Goal: Task Accomplishment & Management: Manage account settings

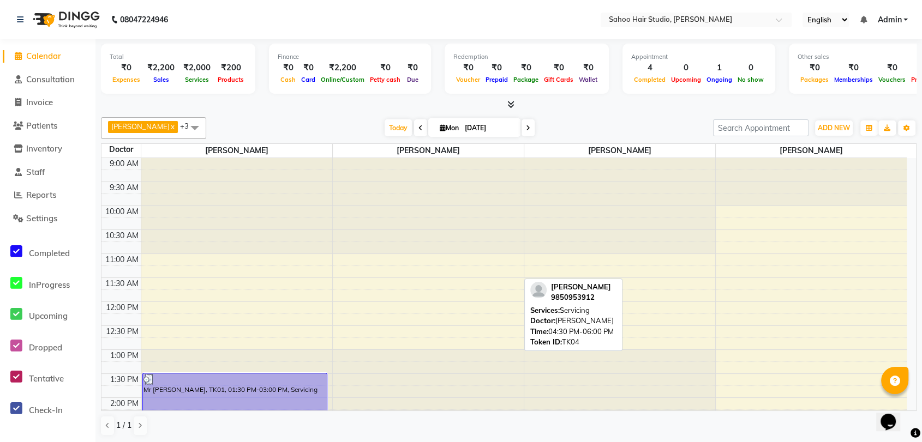
scroll to position [303, 0]
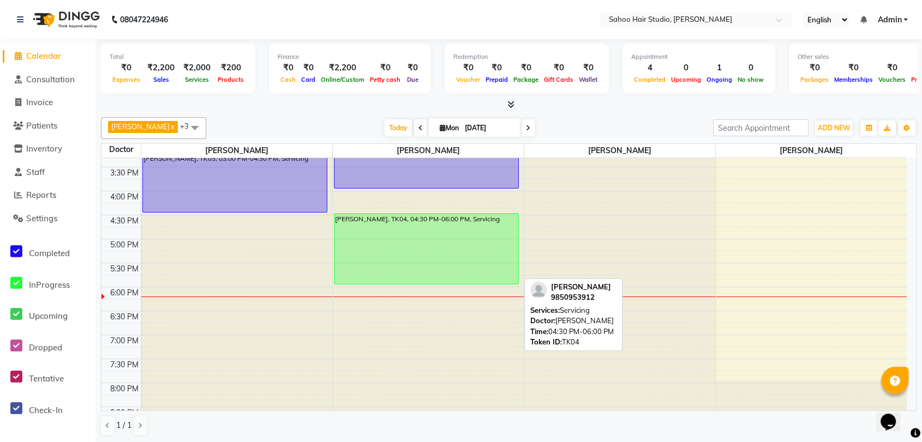
click at [347, 243] on div "Mr Santosh bedekar, TK04, 04:30 PM-06:00 PM, Servicing" at bounding box center [426, 249] width 184 height 70
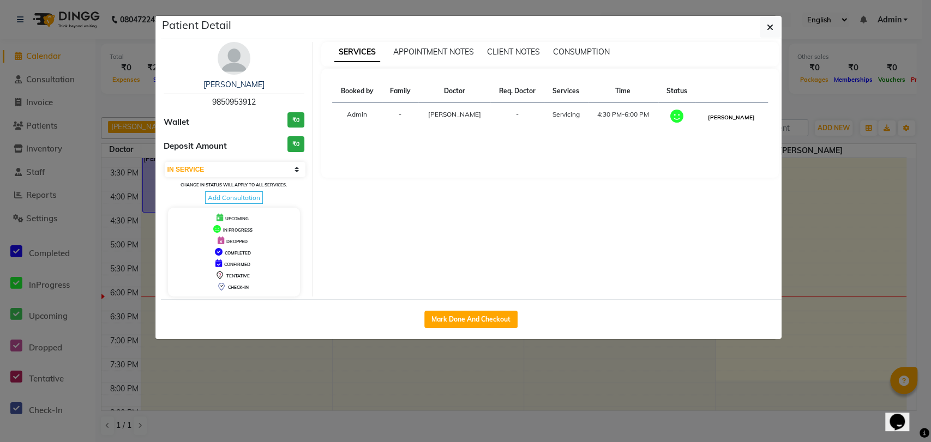
click at [744, 114] on button "MARK DONE" at bounding box center [731, 118] width 52 height 14
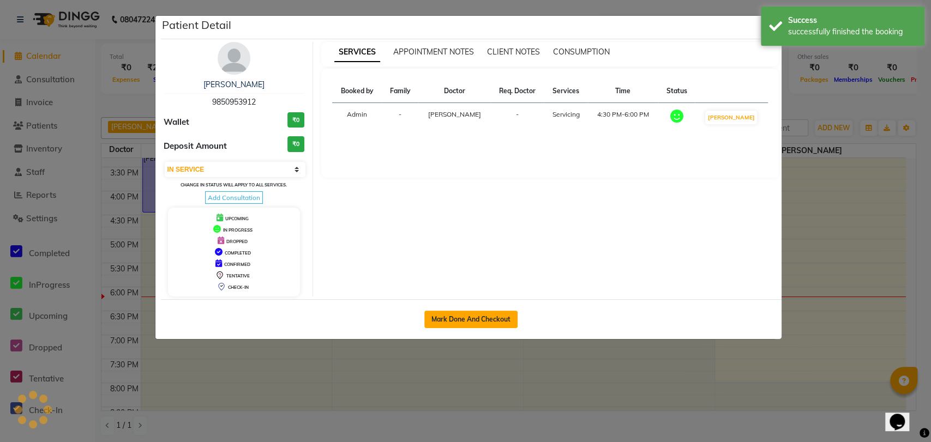
select select "3"
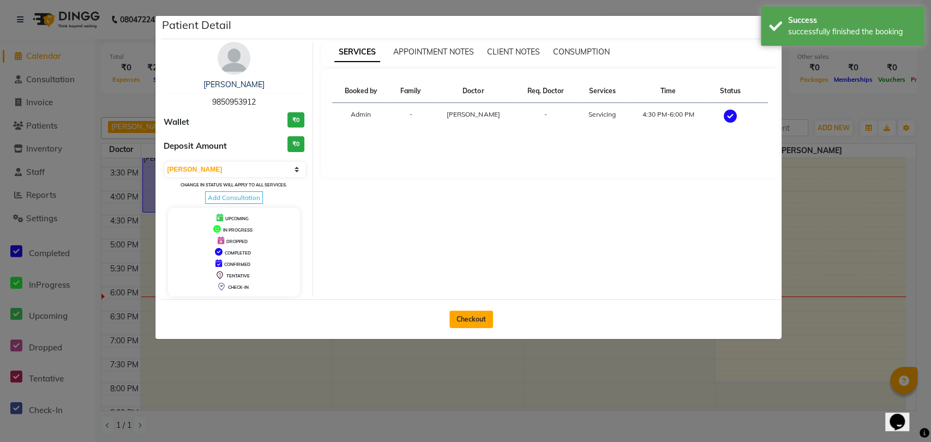
click at [471, 319] on button "Checkout" at bounding box center [471, 319] width 44 height 17
select select "8465"
select select "service"
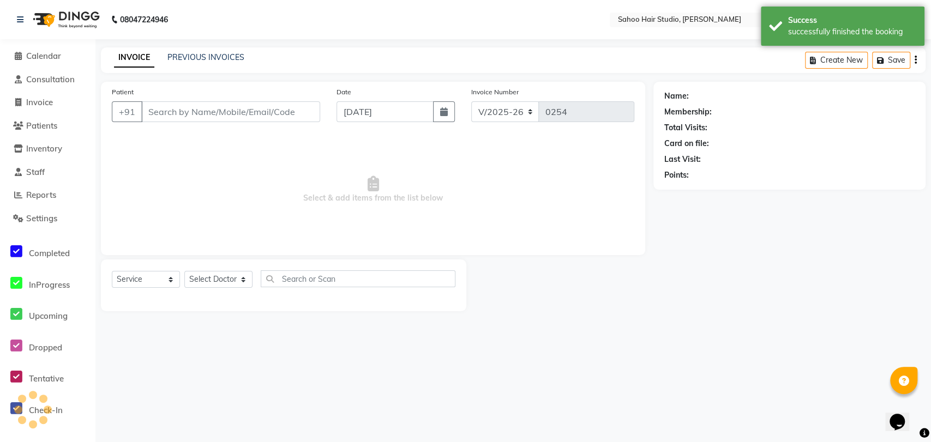
type input "9850953912"
select select "82640"
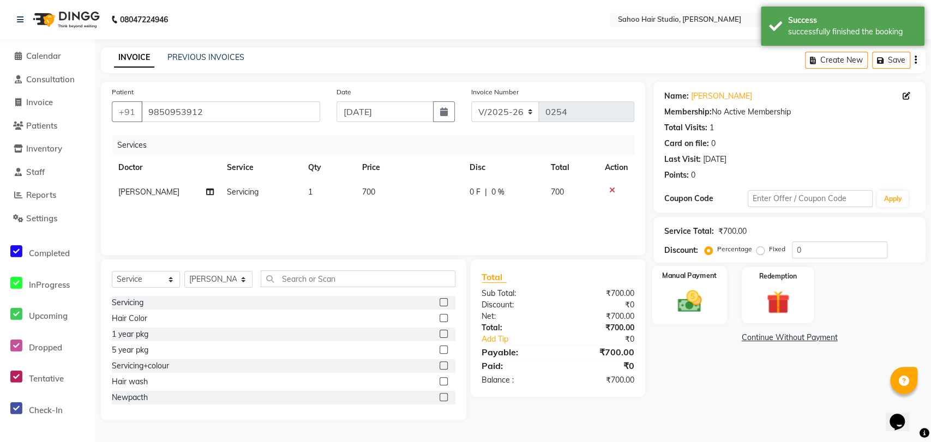
click at [695, 306] on img at bounding box center [689, 301] width 39 height 28
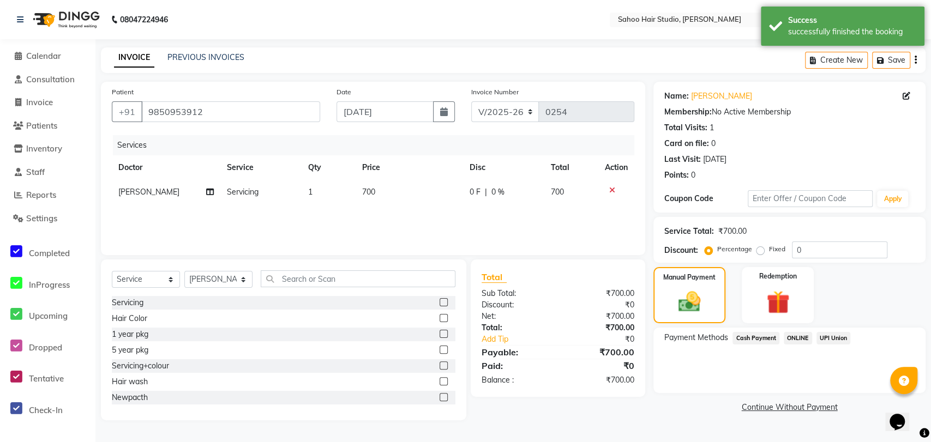
click at [839, 337] on span "UPI Union" at bounding box center [833, 338] width 34 height 13
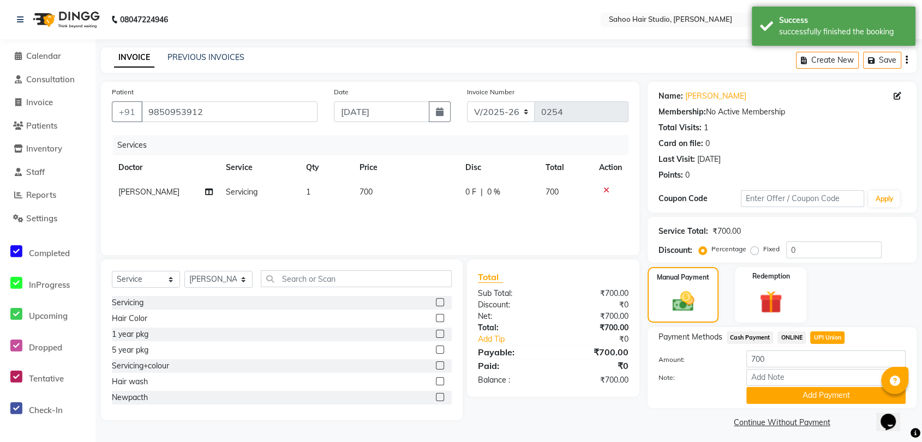
scroll to position [4, 0]
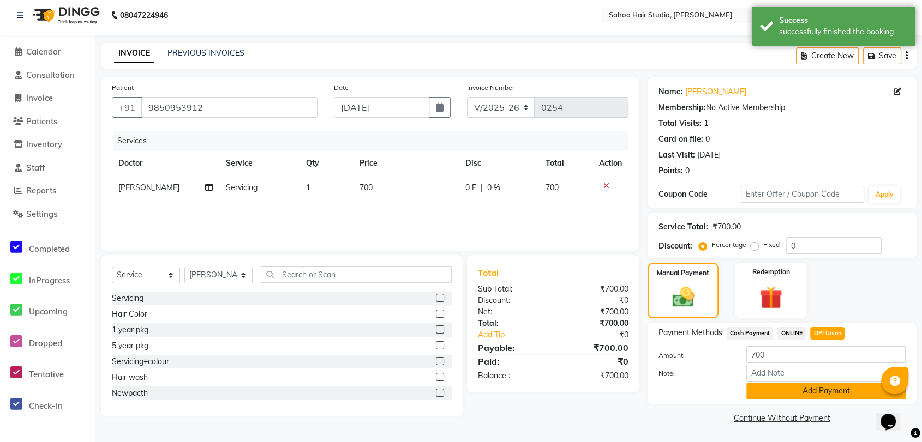
click at [797, 390] on button "Add Payment" at bounding box center [825, 391] width 159 height 17
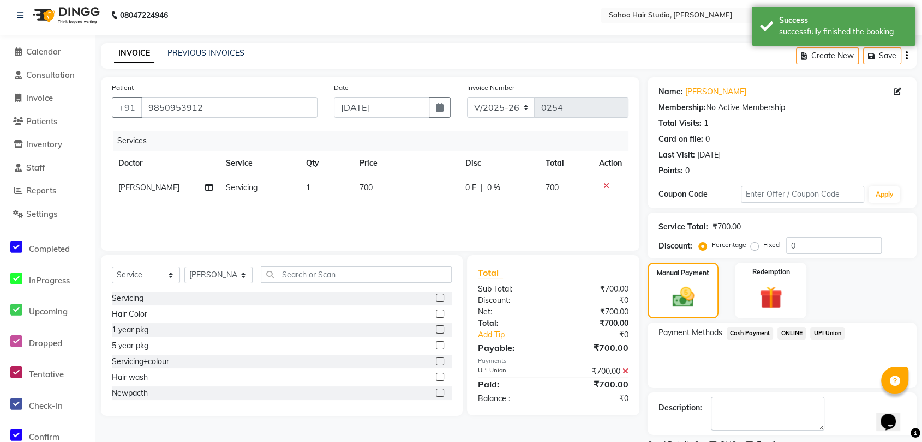
scroll to position [50, 0]
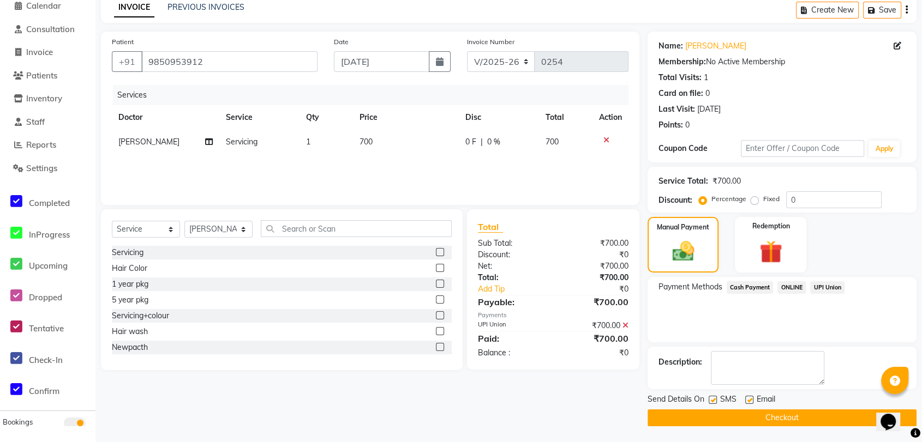
click at [711, 400] on label at bounding box center [712, 400] width 8 height 8
click at [711, 400] on input "checkbox" at bounding box center [711, 400] width 7 height 7
checkbox input "false"
click at [725, 415] on button "Checkout" at bounding box center [781, 418] width 269 height 17
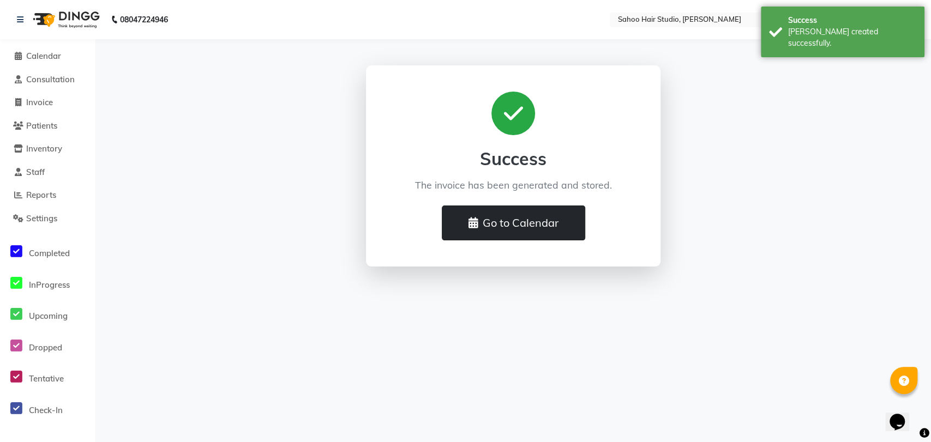
click at [507, 220] on button "Go to Calendar" at bounding box center [513, 223] width 143 height 35
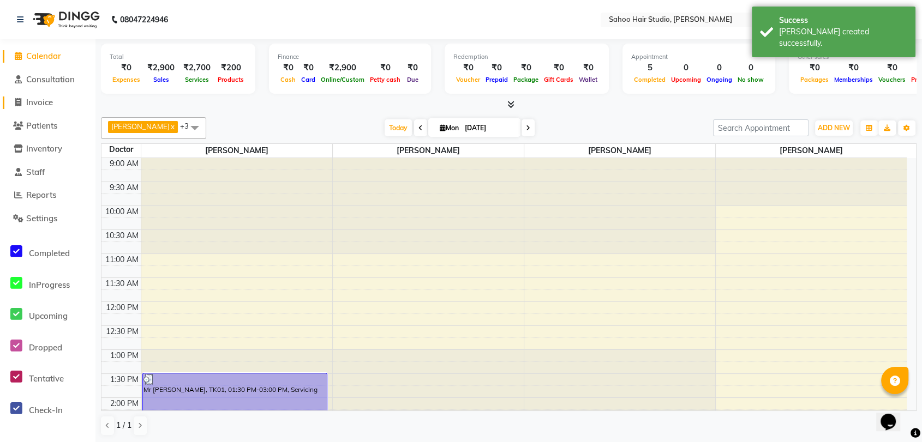
click at [49, 97] on link "Invoice" at bounding box center [48, 103] width 90 height 13
select select "service"
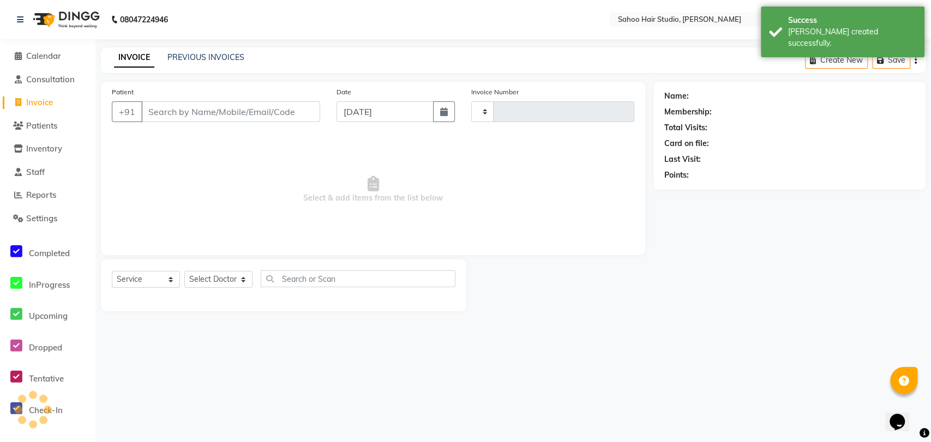
type input "0255"
select select "8465"
click at [213, 55] on link "PREVIOUS INVOICES" at bounding box center [205, 57] width 77 height 10
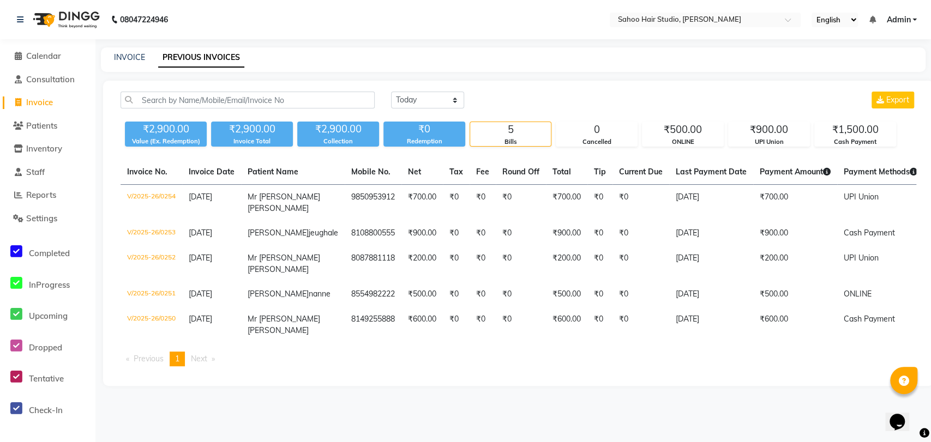
click at [505, 134] on div "5" at bounding box center [510, 129] width 81 height 15
click at [573, 132] on div "0" at bounding box center [596, 129] width 81 height 15
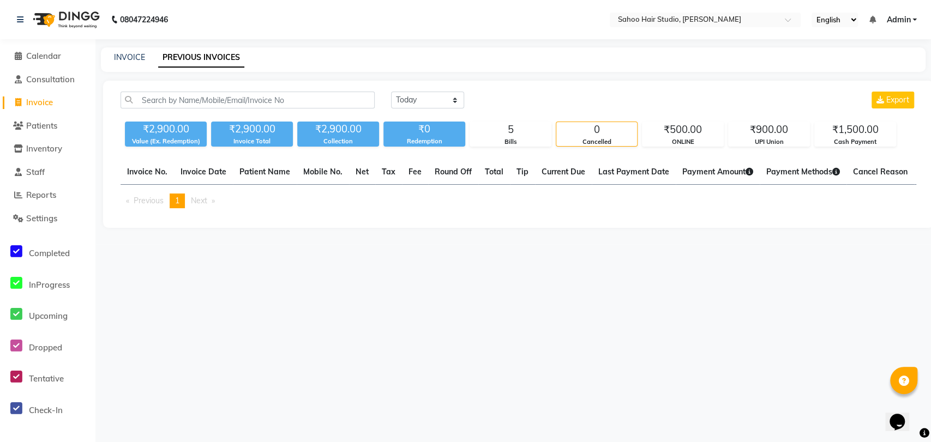
click at [573, 132] on div "0" at bounding box center [596, 129] width 81 height 15
click at [593, 133] on div "0" at bounding box center [596, 129] width 81 height 15
click at [601, 134] on div "0" at bounding box center [596, 129] width 81 height 15
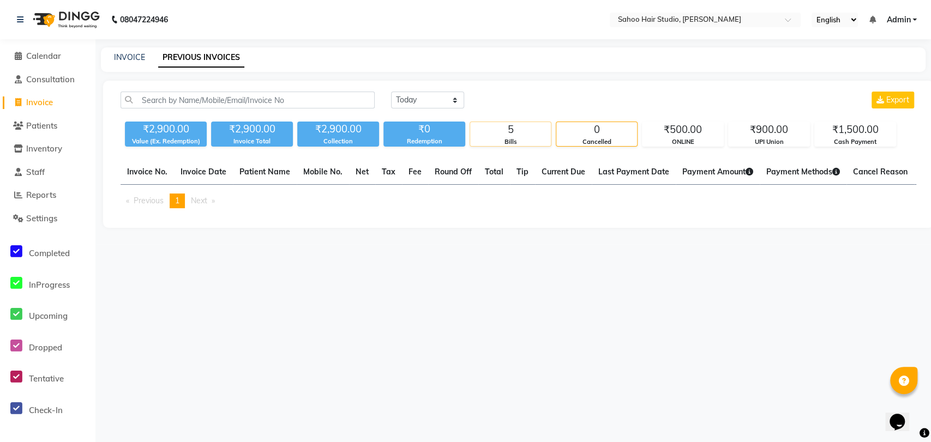
click at [510, 134] on div "5" at bounding box center [510, 129] width 81 height 15
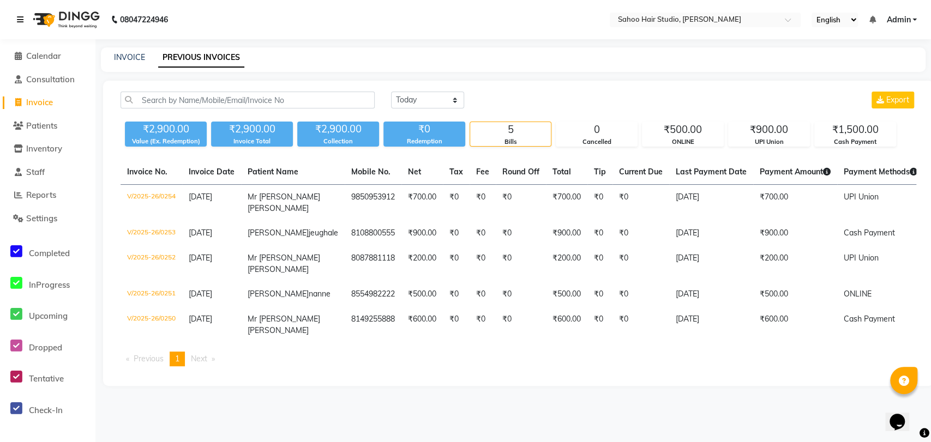
click at [23, 20] on link at bounding box center [22, 19] width 11 height 31
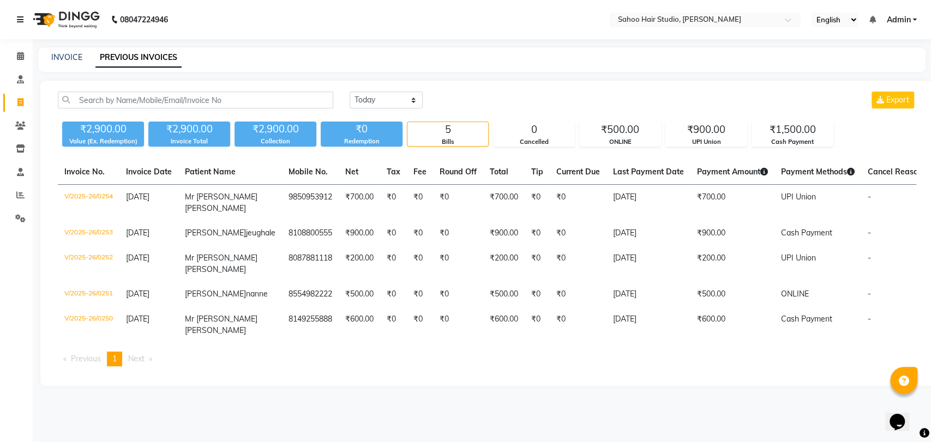
click at [23, 20] on link at bounding box center [22, 19] width 11 height 31
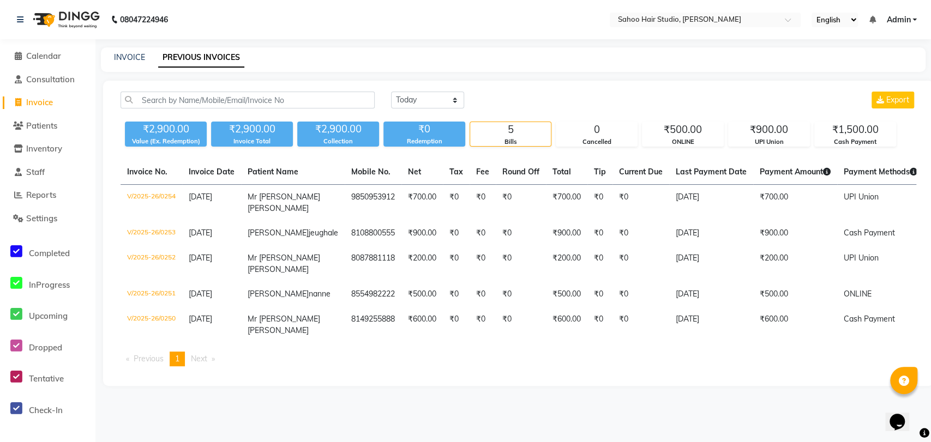
click at [61, 99] on link "Invoice" at bounding box center [48, 103] width 90 height 13
select select "8465"
select select "service"
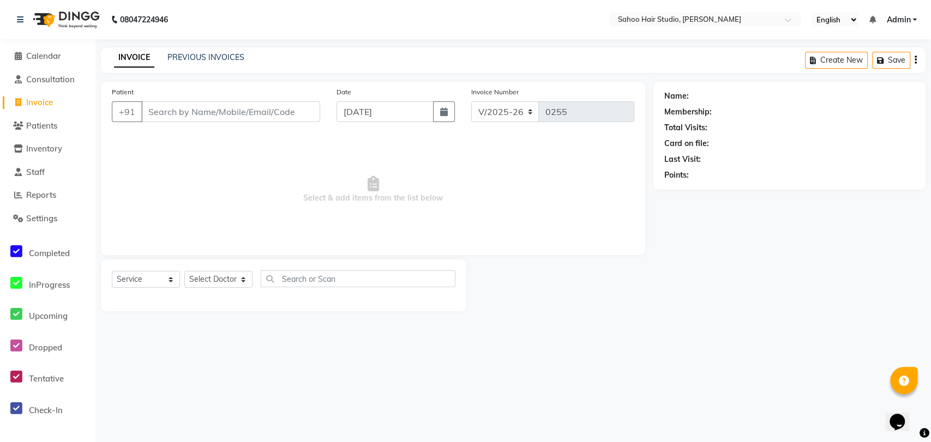
click at [181, 115] on input "Patient" at bounding box center [230, 111] width 179 height 21
type input ","
type input "[PERSON_NAME]"
click at [277, 113] on span "Add Patient" at bounding box center [288, 111] width 49 height 11
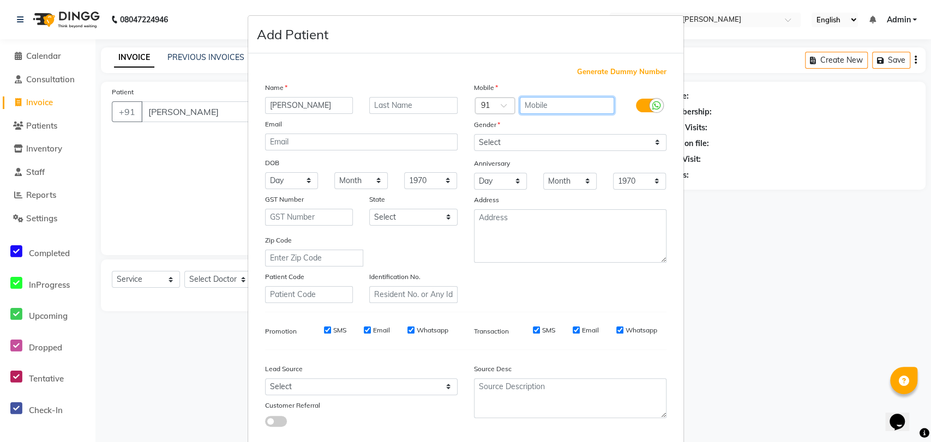
click at [540, 105] on input "text" at bounding box center [567, 105] width 94 height 17
type input "8830599758"
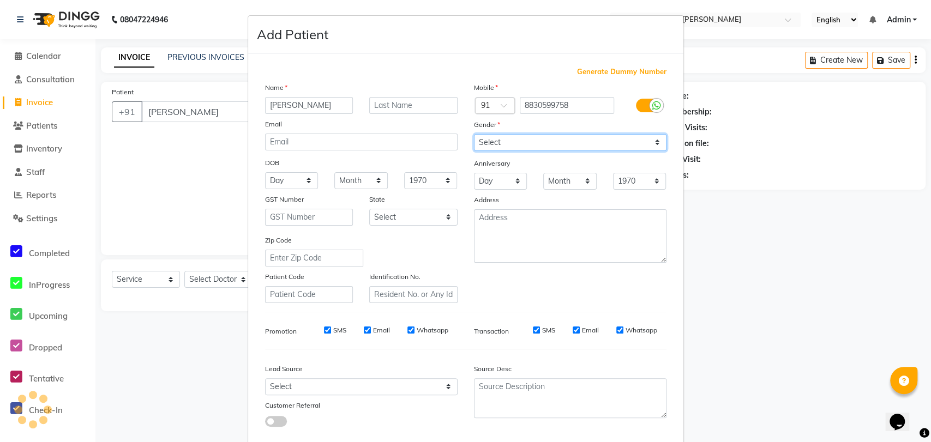
click at [524, 143] on select "Select Male Female Other Prefer Not To Say" at bounding box center [570, 142] width 193 height 17
select select "male"
click at [474, 134] on select "Select Male Female Other Prefer Not To Say" at bounding box center [570, 142] width 193 height 17
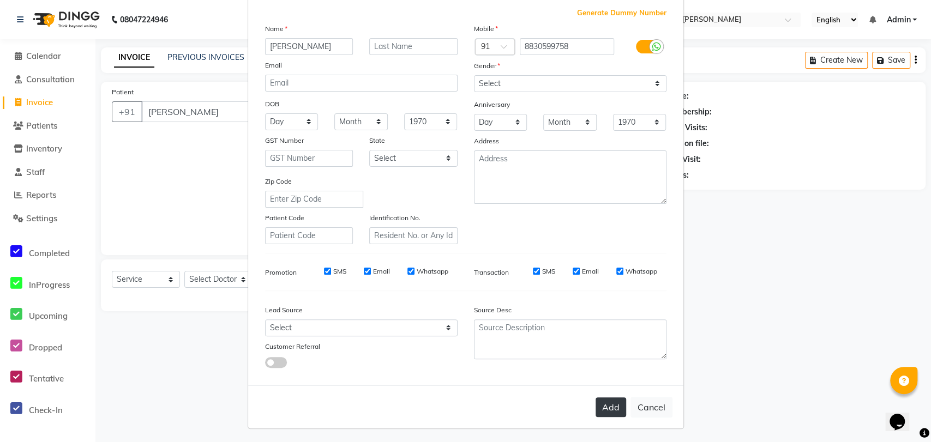
click at [607, 403] on button "Add" at bounding box center [611, 408] width 31 height 20
type input "8830599758"
select select
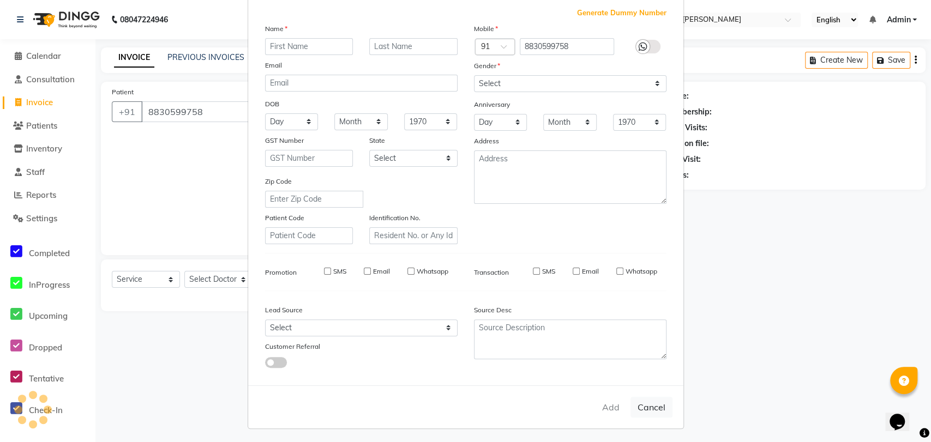
select select
checkbox input "false"
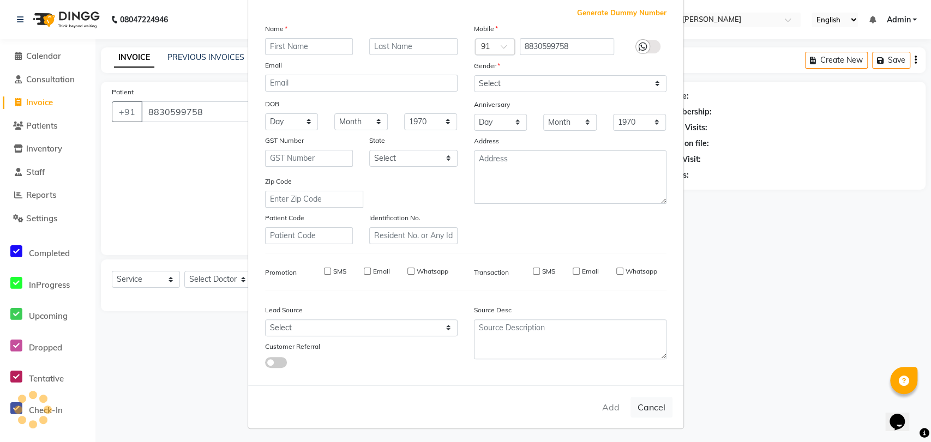
checkbox input "false"
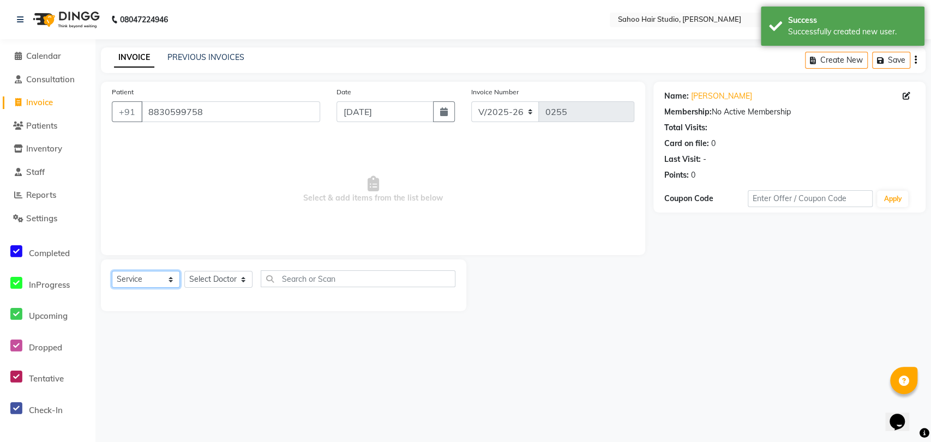
click at [147, 280] on select "Select Service Product Membership Package Voucher Prepaid Gift Card" at bounding box center [146, 279] width 68 height 17
select select "product"
click at [112, 271] on select "Select Service Product Membership Package Voucher Prepaid Gift Card" at bounding box center [146, 279] width 68 height 17
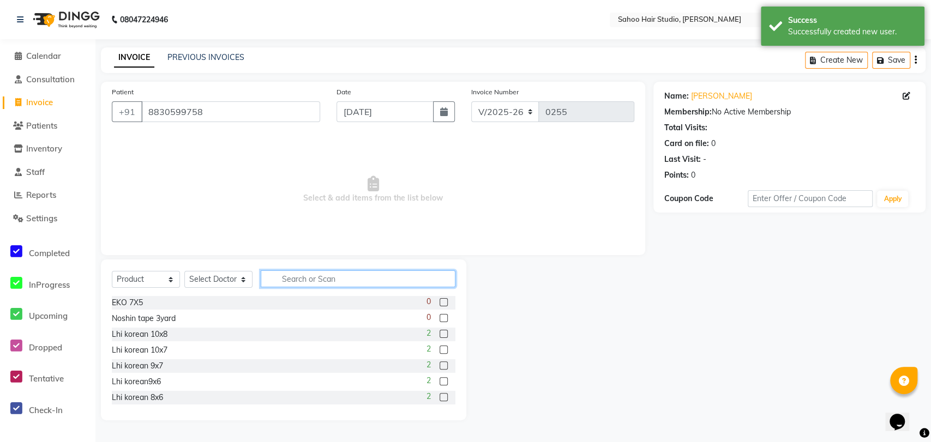
click at [305, 274] on input "text" at bounding box center [358, 278] width 195 height 17
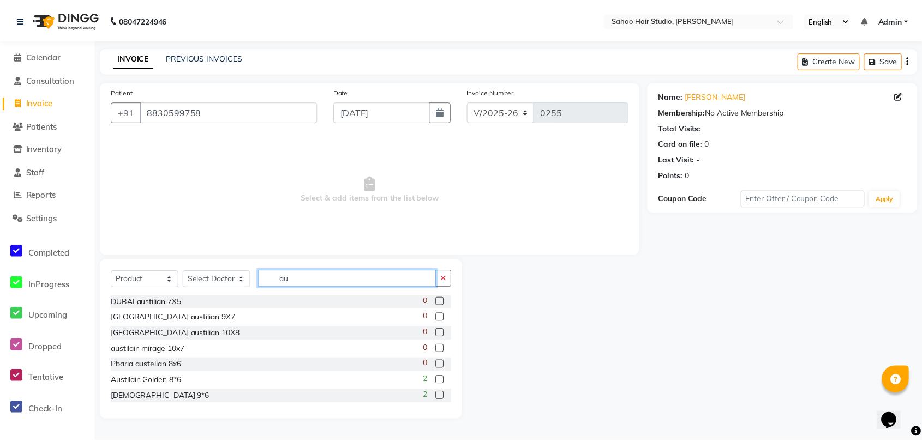
scroll to position [65, 0]
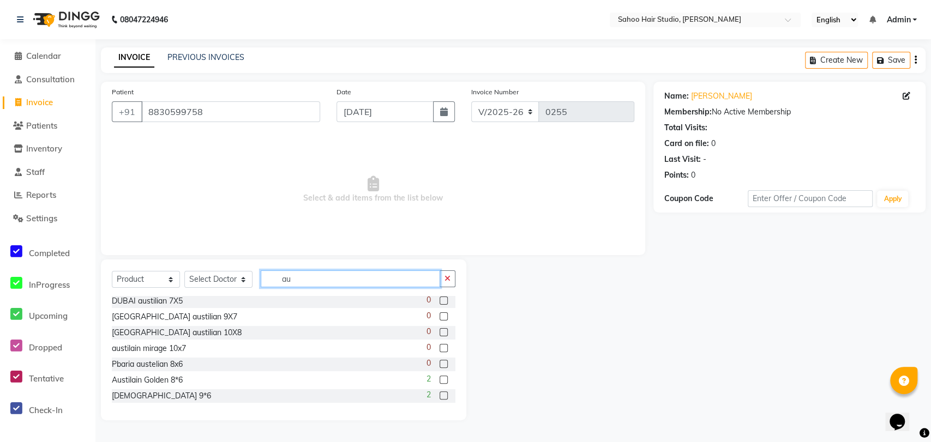
type input "au"
click at [440, 381] on label at bounding box center [444, 380] width 8 height 8
click at [440, 381] on input "checkbox" at bounding box center [443, 380] width 7 height 7
checkbox input "false"
click at [226, 280] on select "Select Doctor Bikash sahoo Prakash sahoo Raju sahoo Ranjit rout" at bounding box center [218, 279] width 68 height 17
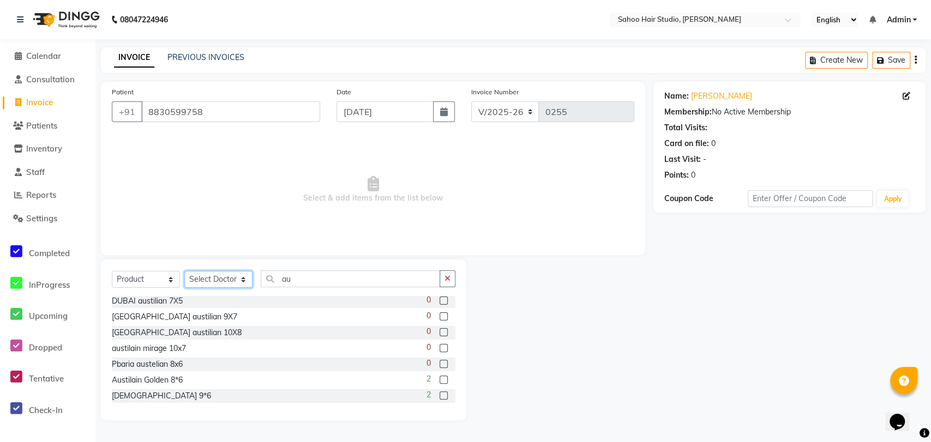
select select "82639"
click at [184, 271] on select "Select Doctor Bikash sahoo Prakash sahoo Raju sahoo Ranjit rout" at bounding box center [218, 279] width 68 height 17
click at [440, 380] on label at bounding box center [444, 380] width 8 height 8
click at [440, 380] on input "checkbox" at bounding box center [443, 380] width 7 height 7
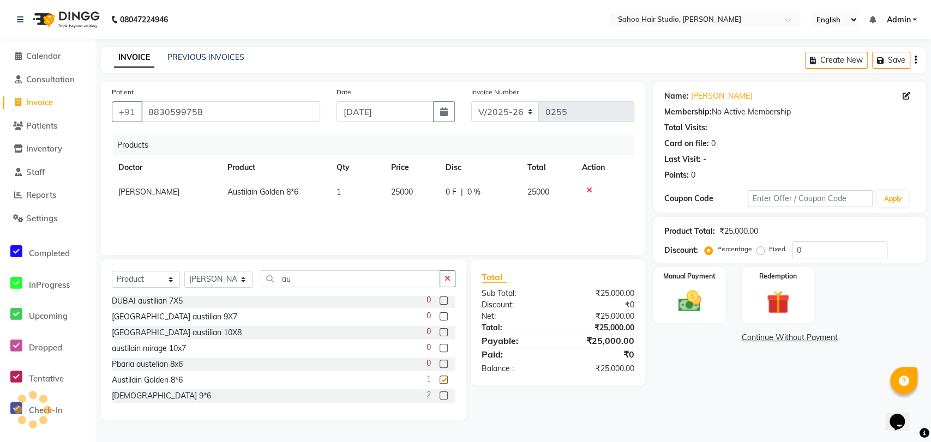
checkbox input "false"
click at [399, 189] on span "25000" at bounding box center [402, 192] width 22 height 10
select select "82639"
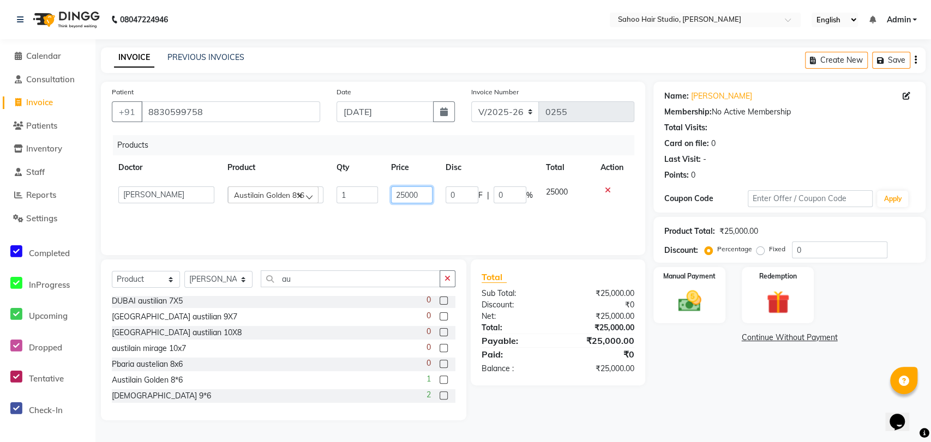
click at [405, 193] on input "25000" at bounding box center [411, 195] width 41 height 17
type input "10000"
click at [691, 299] on img at bounding box center [689, 301] width 39 height 28
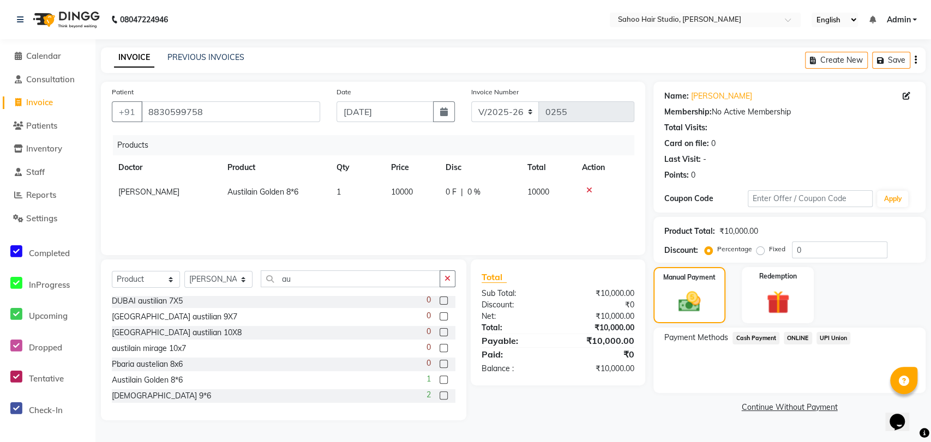
click at [795, 338] on span "ONLINE" at bounding box center [798, 338] width 28 height 13
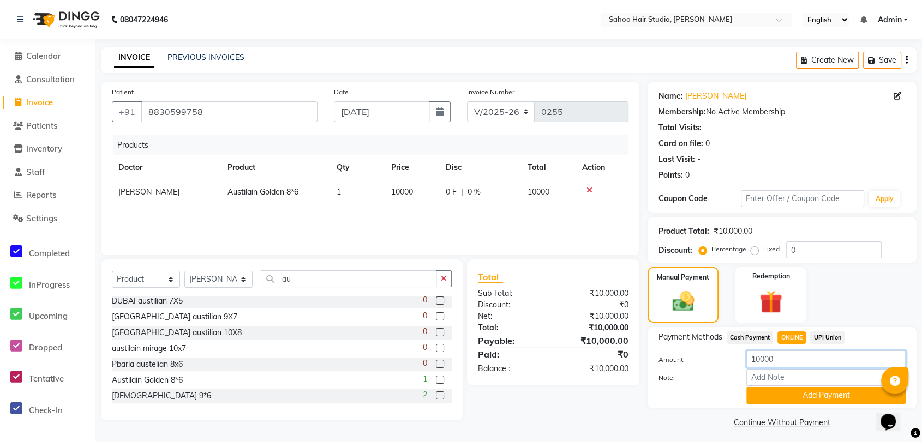
click at [760, 358] on input "10000" at bounding box center [825, 359] width 159 height 17
type input "8000"
click at [786, 395] on button "Add Payment" at bounding box center [825, 395] width 159 height 17
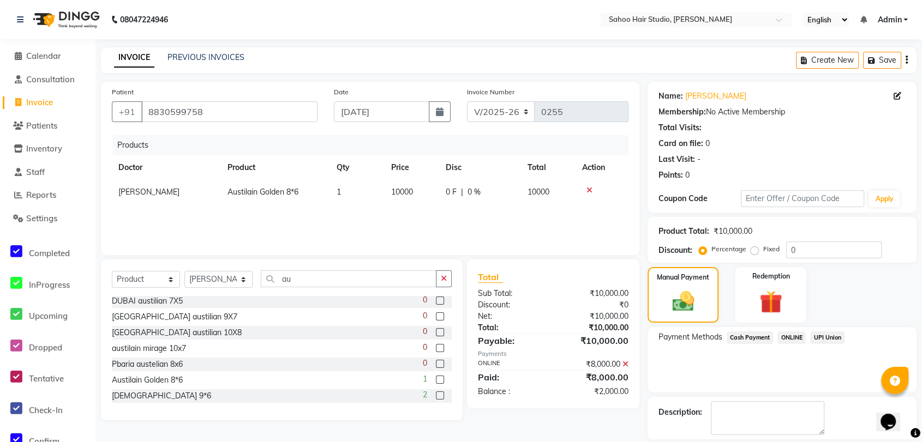
scroll to position [50, 0]
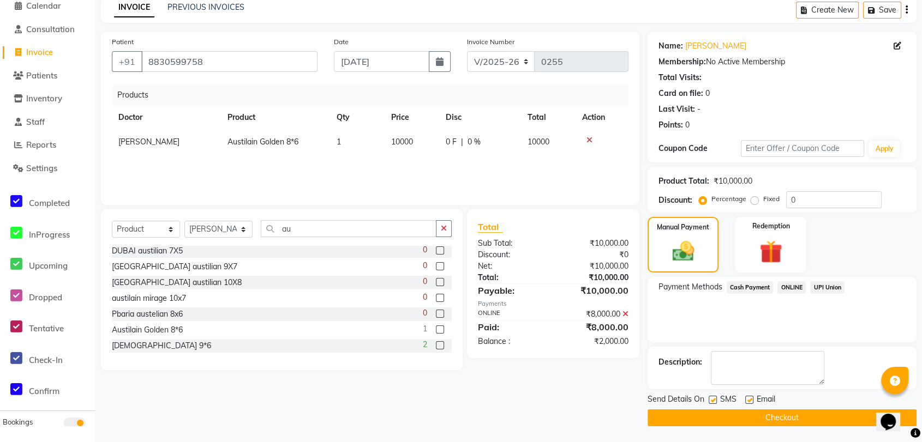
click at [742, 417] on button "Checkout" at bounding box center [781, 418] width 269 height 17
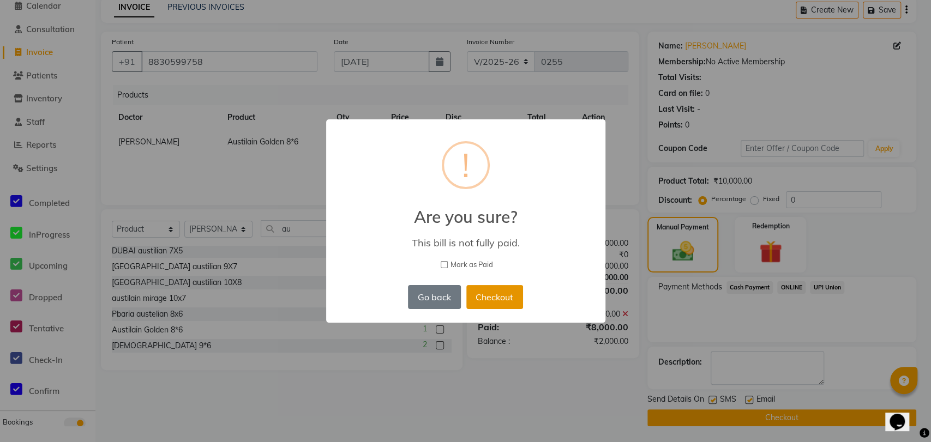
click at [479, 296] on button "Checkout" at bounding box center [494, 297] width 57 height 24
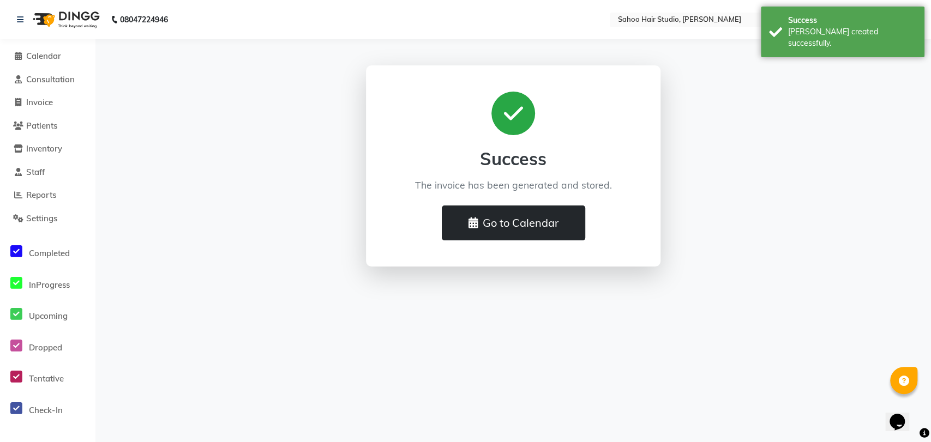
click at [493, 224] on button "Go to Calendar" at bounding box center [513, 223] width 143 height 35
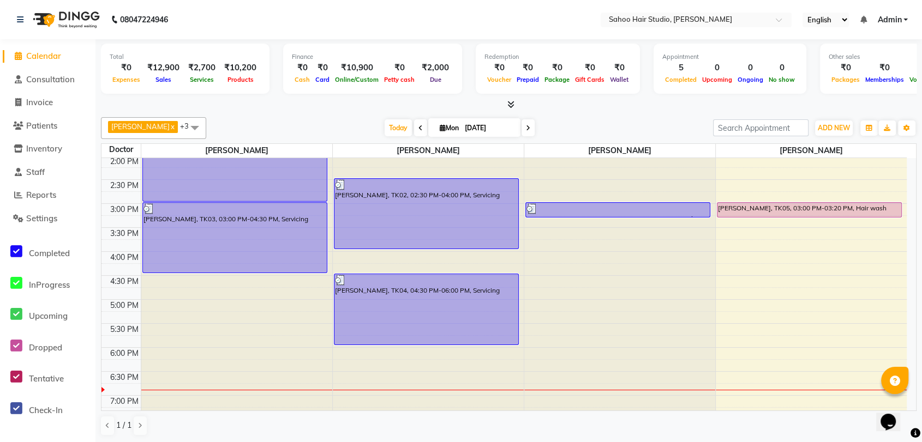
scroll to position [303, 0]
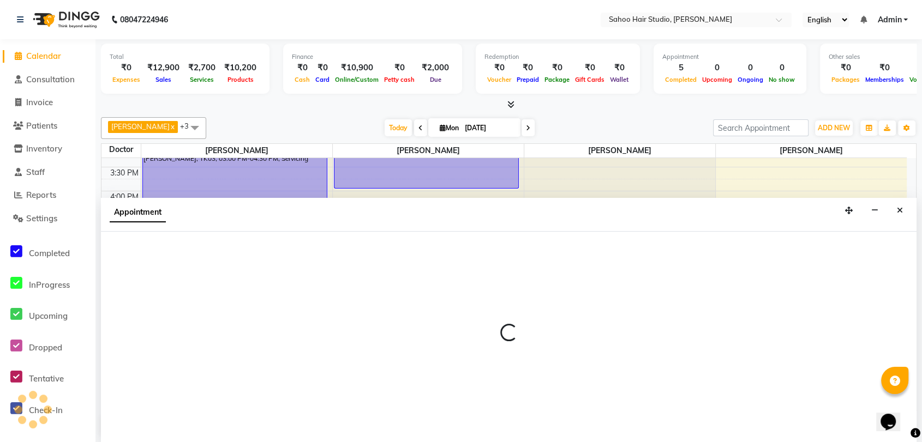
scroll to position [1, 0]
select select "82641"
select select "tentative"
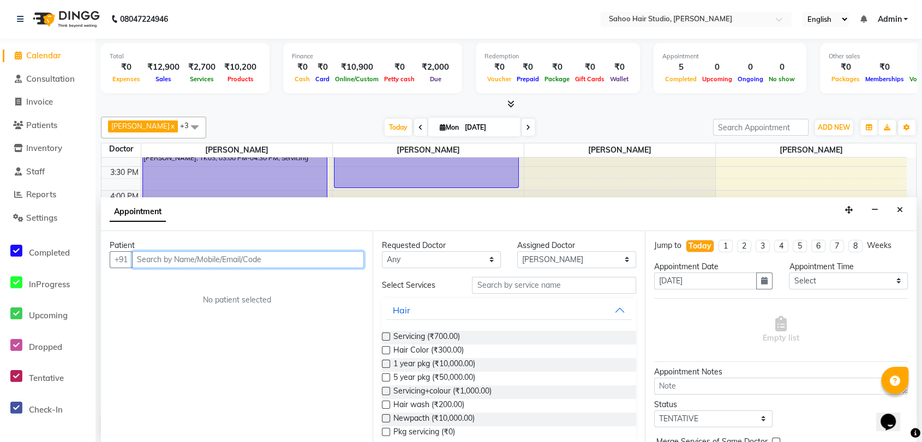
click at [239, 256] on input "text" at bounding box center [248, 259] width 232 height 17
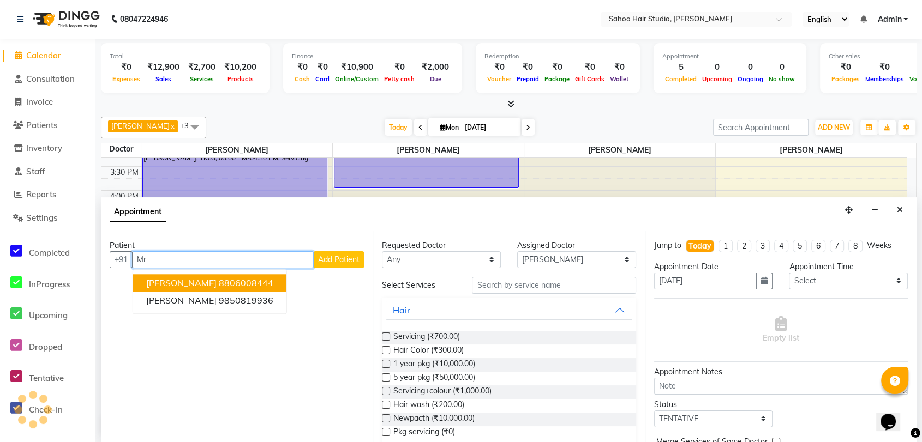
type input "M"
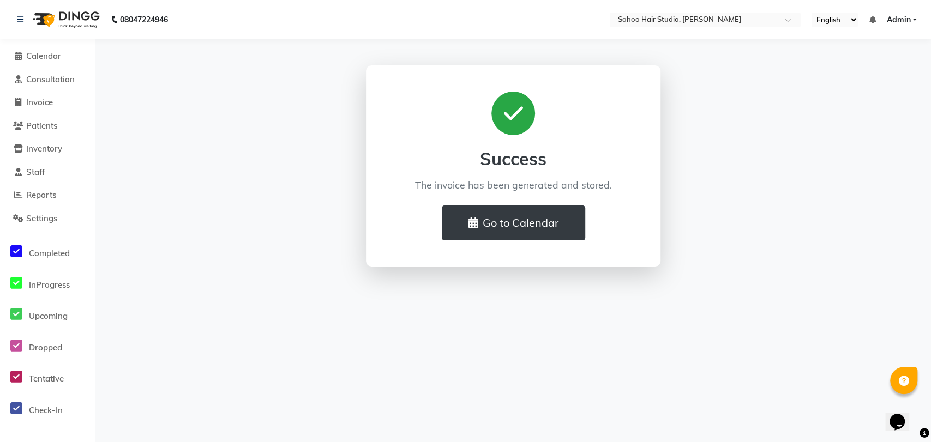
select select "8465"
select select "service"
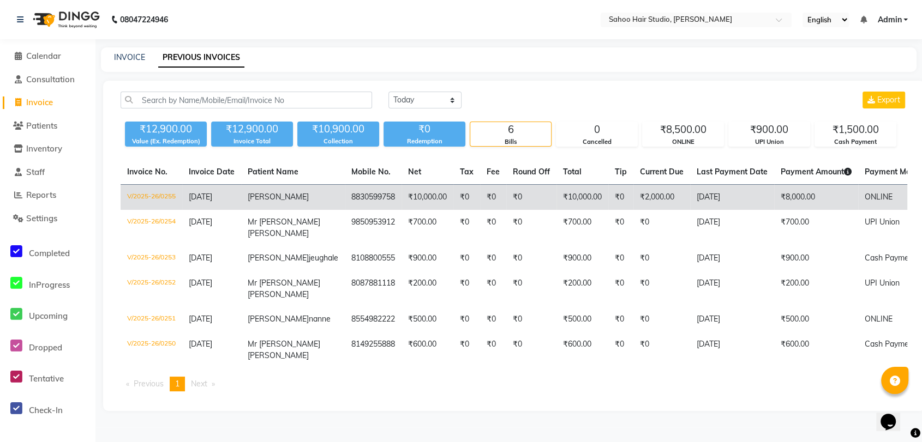
click at [647, 197] on td "₹2,000.00" at bounding box center [661, 198] width 57 height 26
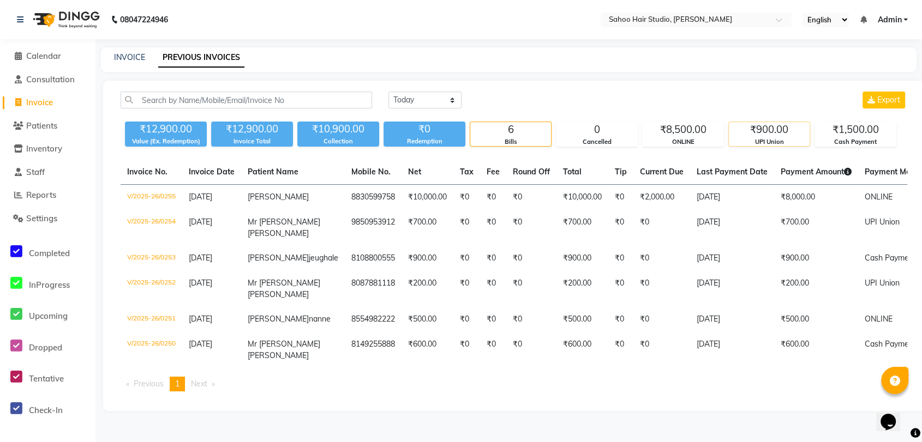
click at [766, 141] on div "UPI Union" at bounding box center [769, 141] width 81 height 9
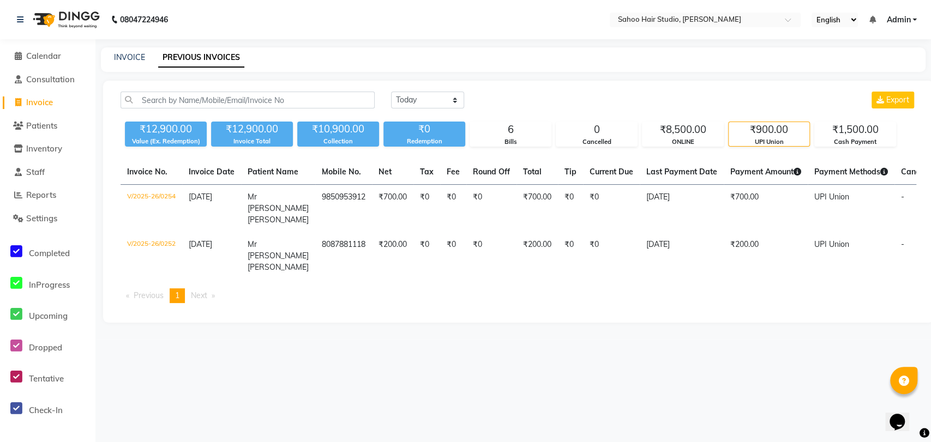
click at [766, 140] on div "UPI Union" at bounding box center [769, 141] width 81 height 9
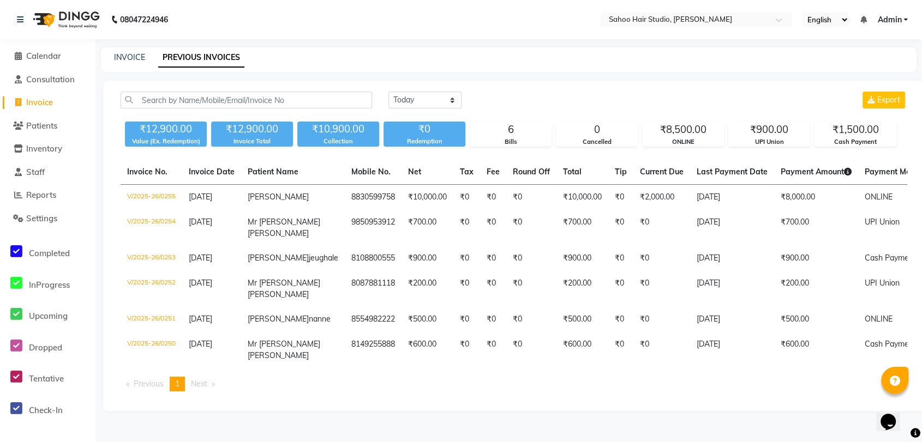
click at [243, 140] on div "Invoice Total" at bounding box center [252, 141] width 82 height 9
click at [344, 138] on div "Collection" at bounding box center [338, 141] width 82 height 9
click at [173, 133] on div "₹12,900.00" at bounding box center [166, 129] width 82 height 15
click at [188, 138] on div "Value (Ex. Redemption)" at bounding box center [166, 141] width 82 height 9
click at [236, 134] on div "₹12,900.00" at bounding box center [252, 129] width 82 height 15
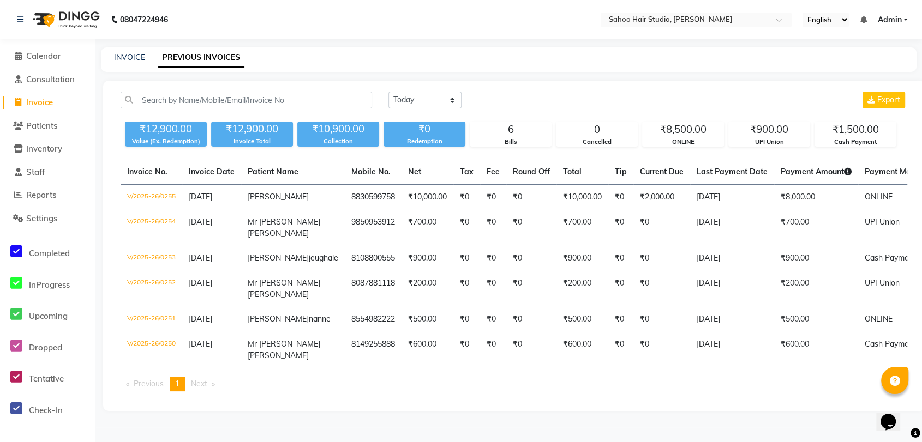
click at [180, 137] on div "Value (Ex. Redemption)" at bounding box center [166, 141] width 82 height 9
click at [120, 59] on link "INVOICE" at bounding box center [129, 57] width 31 height 10
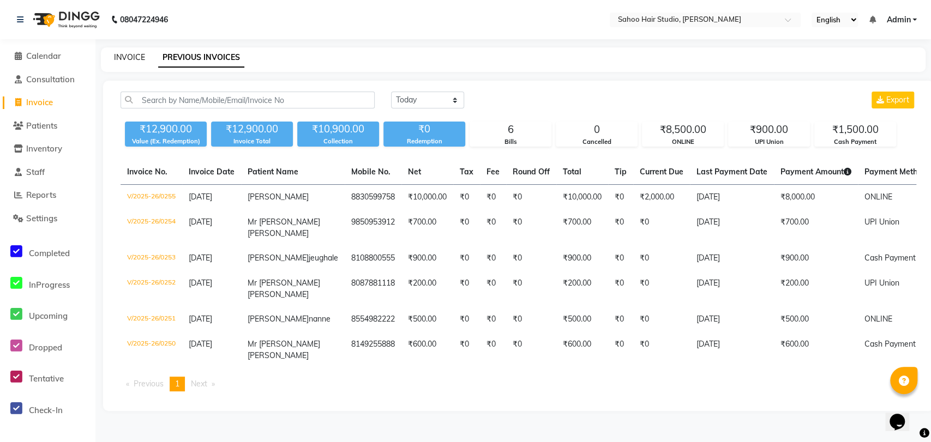
select select "8465"
select select "service"
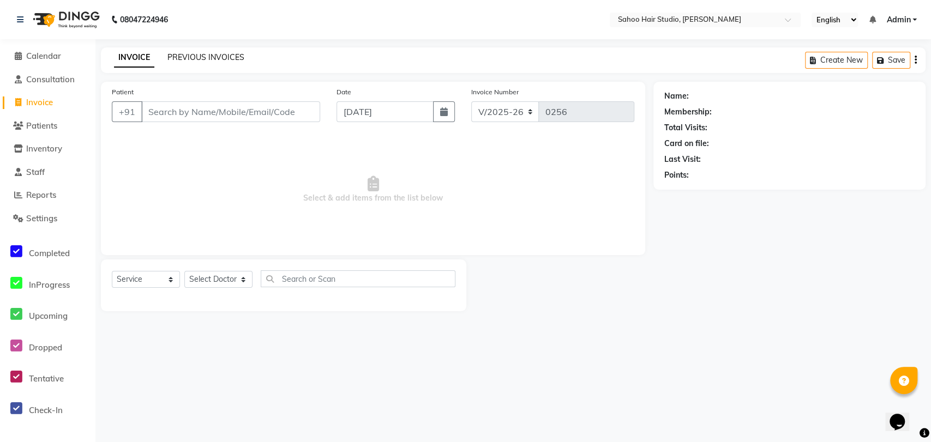
click at [199, 55] on link "PREVIOUS INVOICES" at bounding box center [205, 57] width 77 height 10
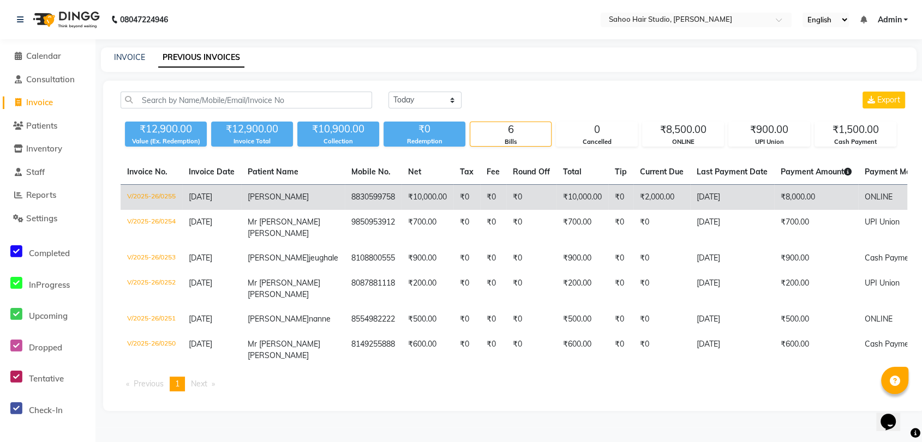
click at [345, 197] on td "8830599758" at bounding box center [373, 198] width 57 height 26
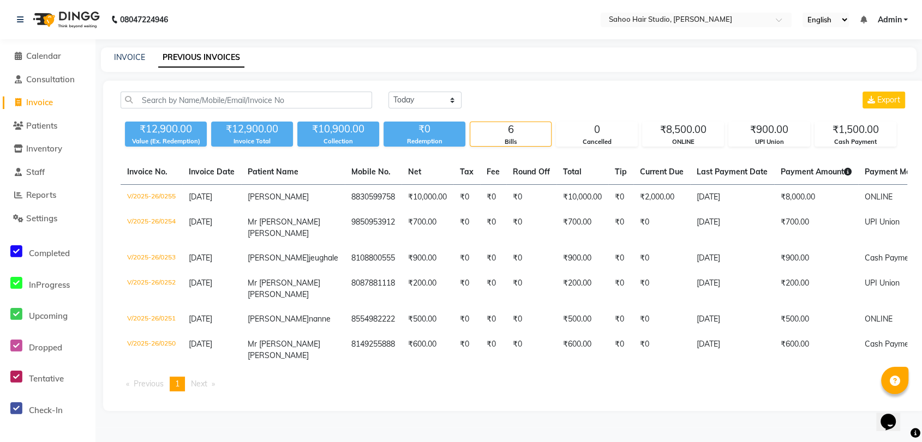
select select "8465"
select select "service"
select select "8465"
select select "service"
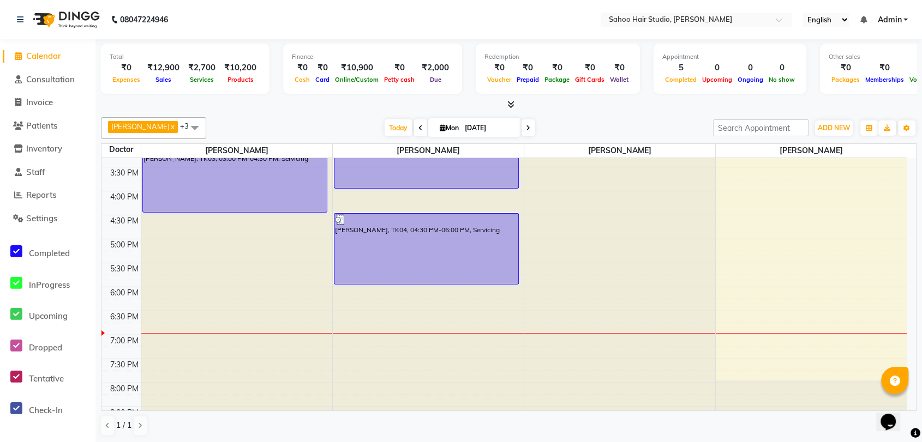
scroll to position [242, 0]
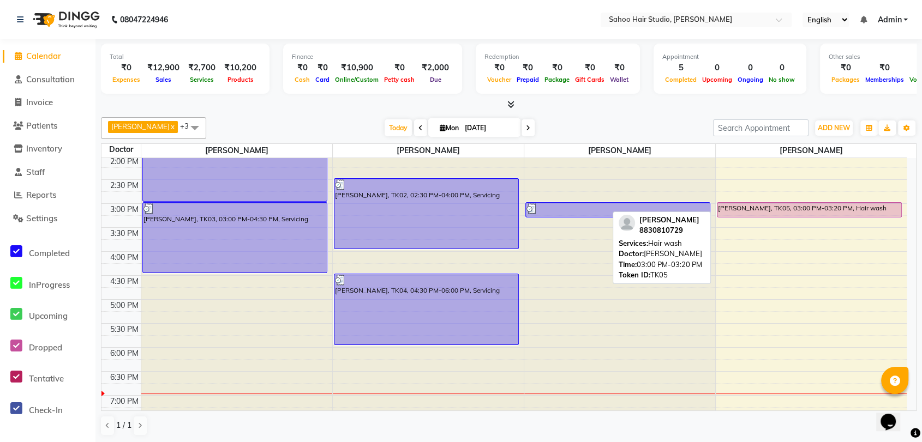
click at [761, 211] on div "Mr pradeep bhendre, TK05, 03:00 PM-03:20 PM, Hair wash" at bounding box center [809, 210] width 184 height 14
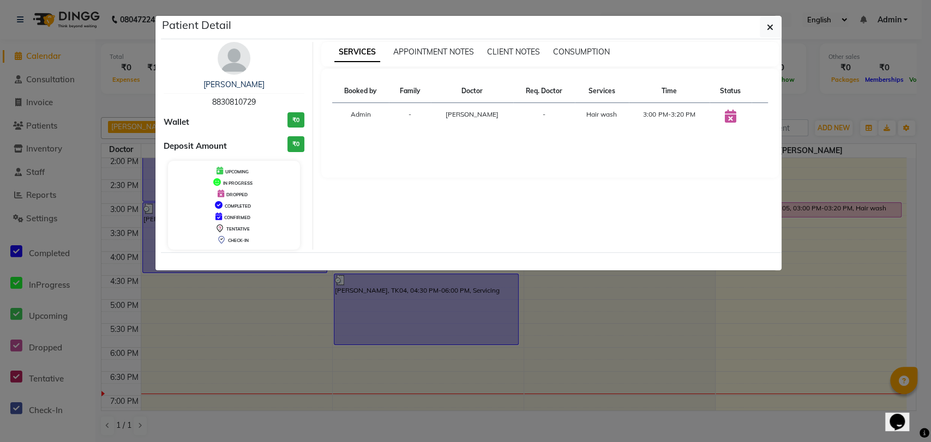
click at [729, 115] on icon at bounding box center [730, 116] width 11 height 13
click at [224, 169] on div "UPCOMING" at bounding box center [234, 170] width 124 height 11
click at [236, 105] on span "8830810729" at bounding box center [234, 102] width 44 height 10
click at [236, 87] on link "Mr pradeep bhendre" at bounding box center [233, 85] width 61 height 10
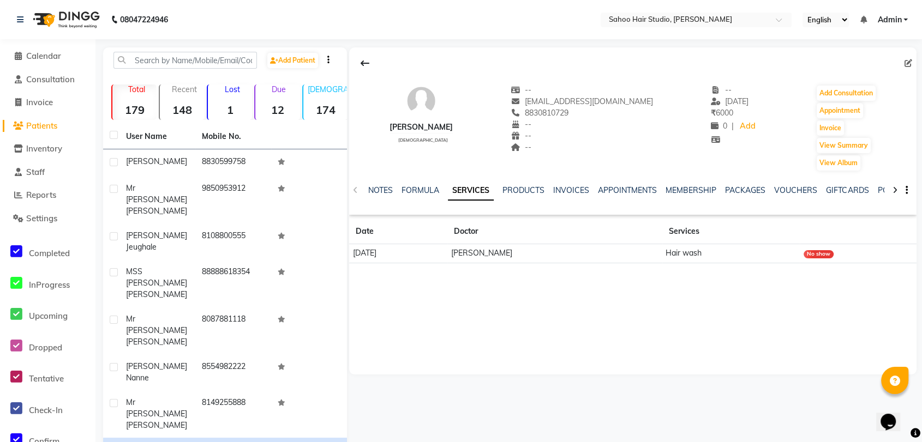
click at [807, 253] on div "No show" at bounding box center [818, 254] width 30 height 8
click at [701, 253] on td "Hair wash" at bounding box center [730, 253] width 137 height 19
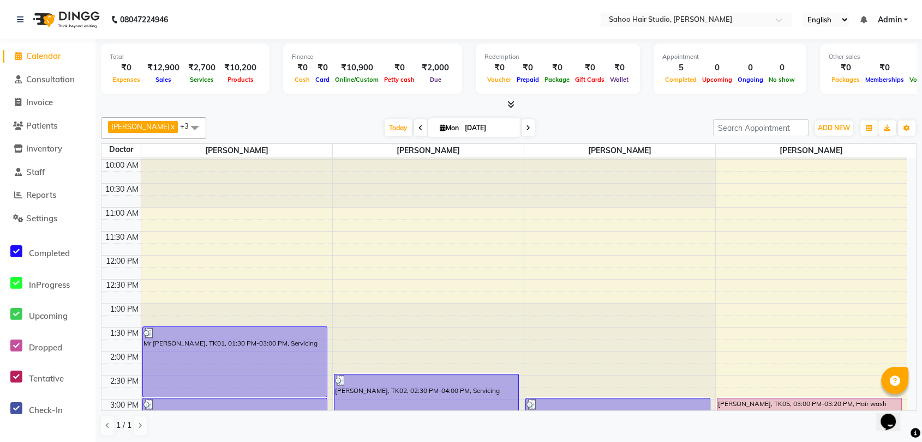
scroll to position [121, 0]
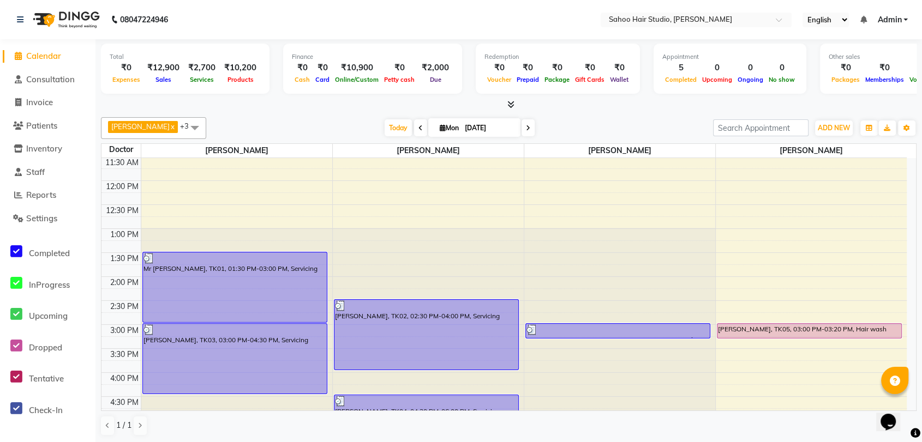
drag, startPoint x: 717, startPoint y: 328, endPoint x: 857, endPoint y: 310, distance: 141.4
click at [857, 310] on div "9:00 AM 9:30 AM 10:00 AM 10:30 AM 11:00 AM 11:30 AM 12:00 PM 12:30 PM 1:00 PM 1…" at bounding box center [503, 324] width 805 height 575
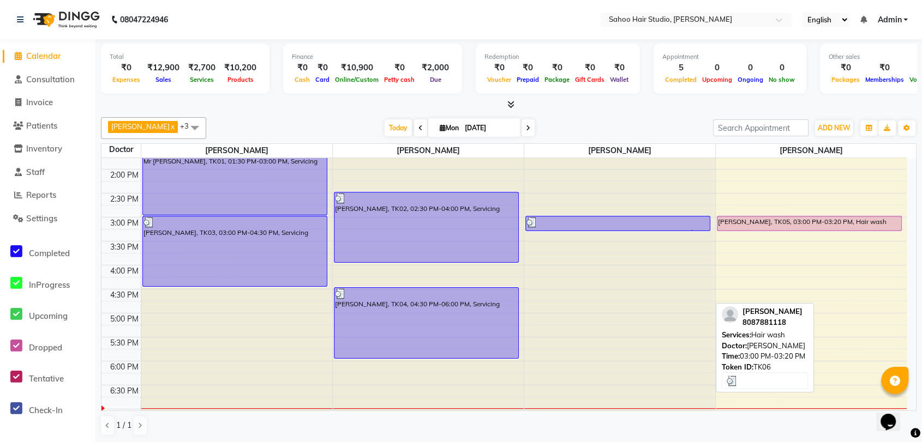
scroll to position [242, 0]
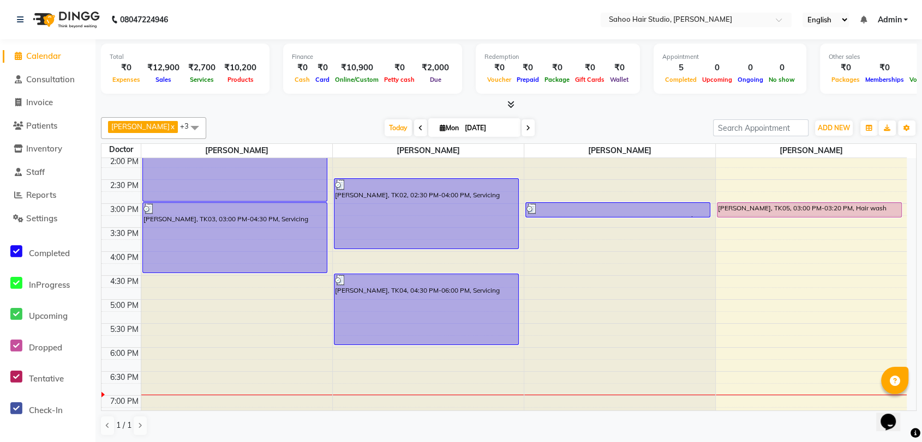
drag, startPoint x: 580, startPoint y: 214, endPoint x: 582, endPoint y: 227, distance: 12.8
click at [582, 227] on div "Mr pratik bhandare, TK06, 03:00 PM-03:20 PM, Hair wash" at bounding box center [619, 203] width 191 height 575
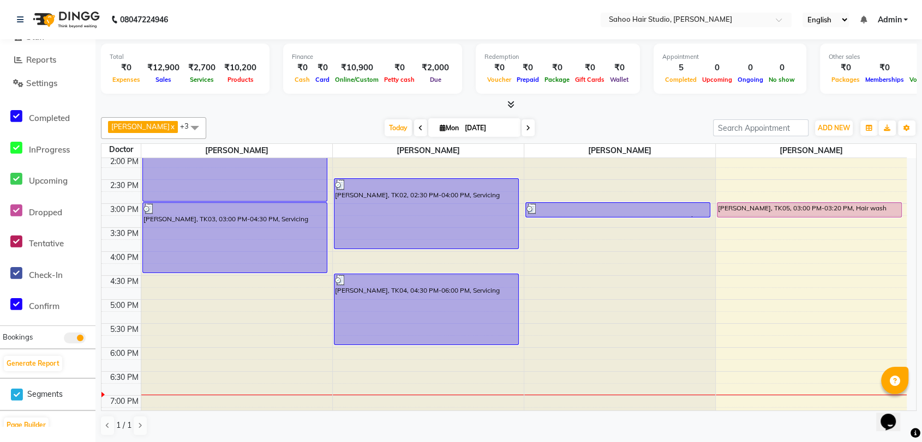
scroll to position [153, 0]
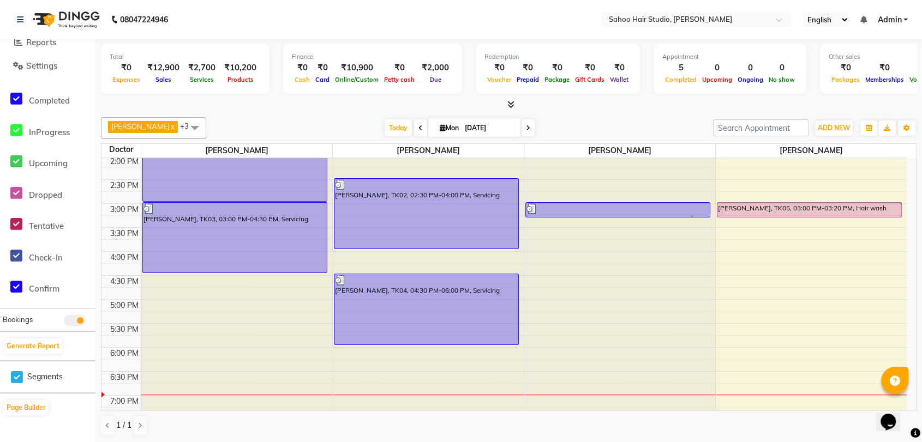
click at [79, 319] on span at bounding box center [75, 320] width 22 height 11
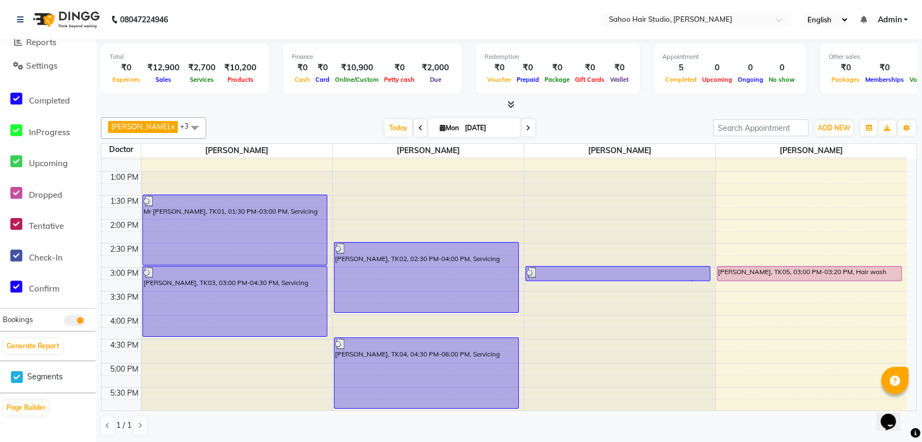
scroll to position [242, 0]
